Goal: Register for event/course

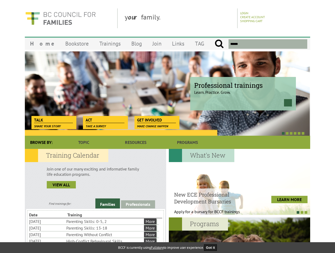
click at [167, 131] on div at bounding box center [161, 133] width 285 height 5
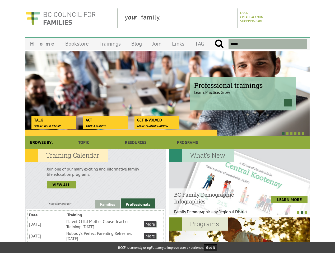
click at [162, 133] on div at bounding box center [161, 133] width 285 height 5
click at [107, 204] on link "Families" at bounding box center [107, 205] width 25 height 8
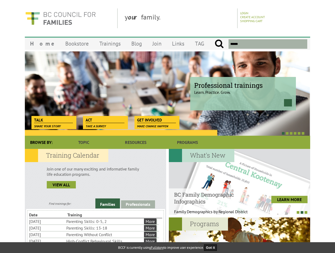
click at [138, 205] on link "Professionals" at bounding box center [138, 205] width 34 height 8
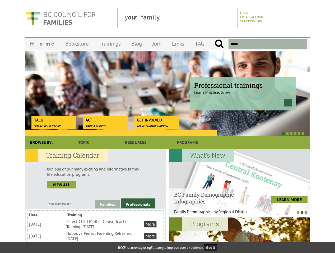
click at [94, 236] on li "Nobody's Perfect Parenting Refresher: [DATE]" at bounding box center [104, 237] width 77 height 12
click at [239, 182] on div at bounding box center [239, 182] width 141 height 66
click at [237, 213] on div at bounding box center [236, 212] width 141 height 5
click at [239, 236] on div at bounding box center [239, 251] width 141 height 66
click at [212, 248] on button "Got it" at bounding box center [210, 248] width 13 height 7
